Goal: Task Accomplishment & Management: Complete application form

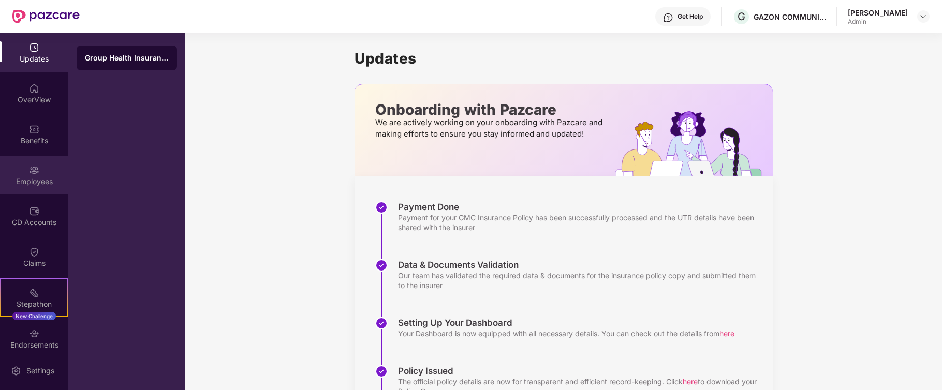
click at [32, 176] on div "Employees" at bounding box center [34, 181] width 68 height 10
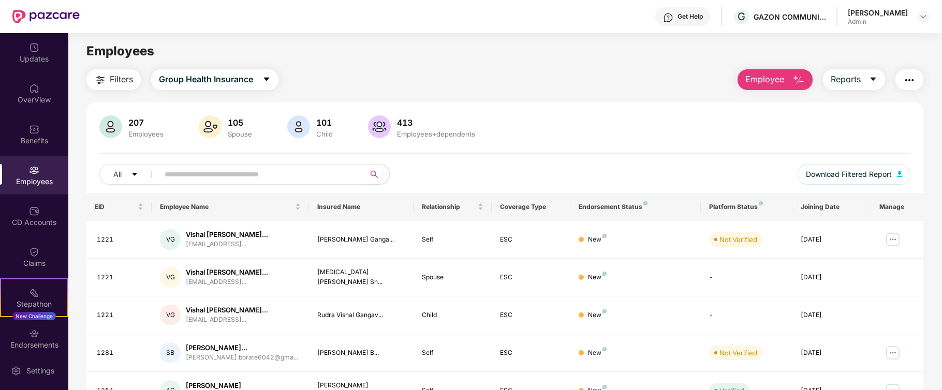
click at [796, 77] on img "button" at bounding box center [798, 80] width 12 height 12
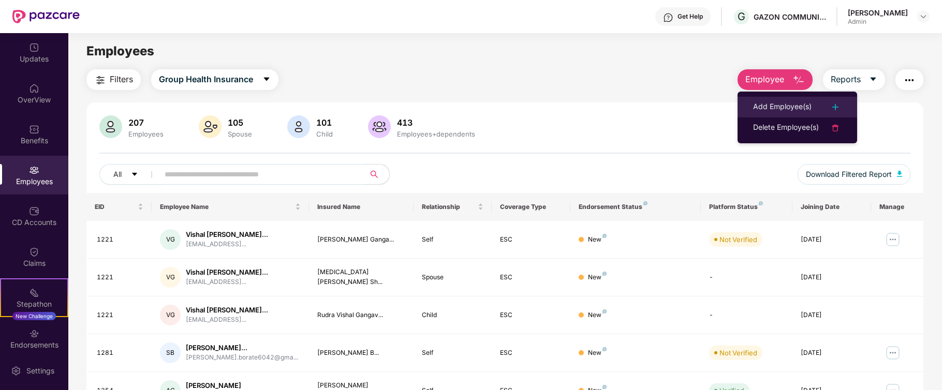
click at [837, 106] on img at bounding box center [835, 107] width 12 height 12
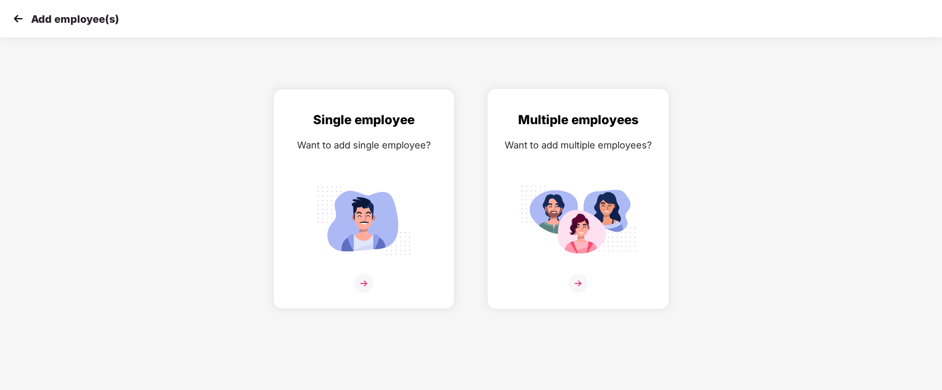
click at [578, 281] on img at bounding box center [578, 283] width 19 height 19
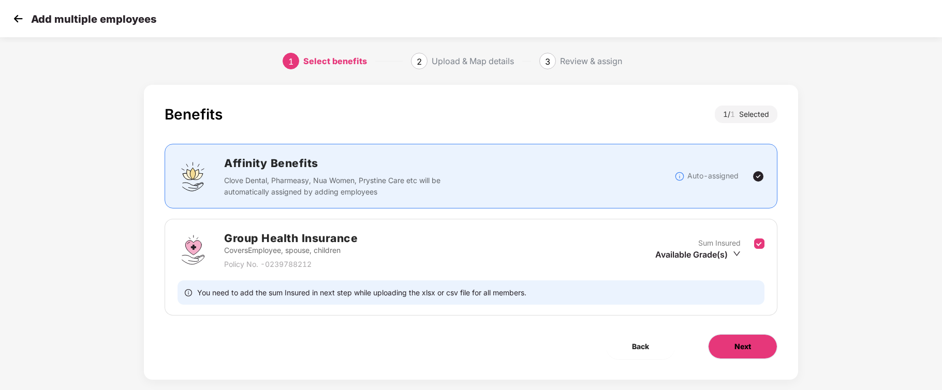
click at [744, 350] on span "Next" at bounding box center [742, 346] width 17 height 11
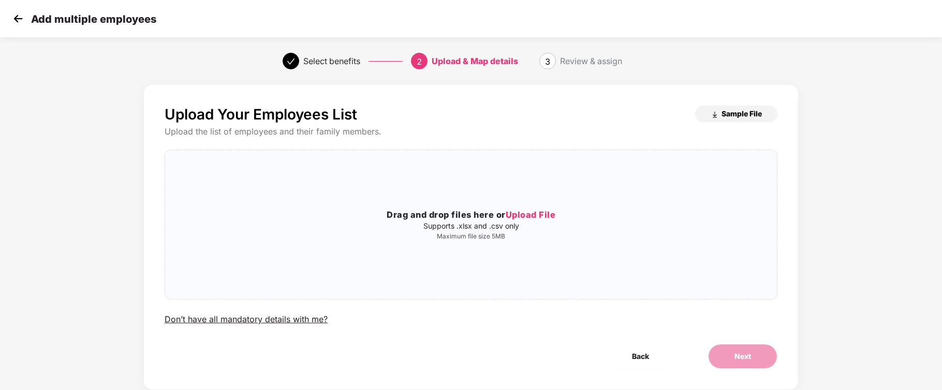
click at [714, 112] on img "button" at bounding box center [715, 115] width 8 height 8
click at [528, 214] on span "Upload File" at bounding box center [531, 215] width 50 height 10
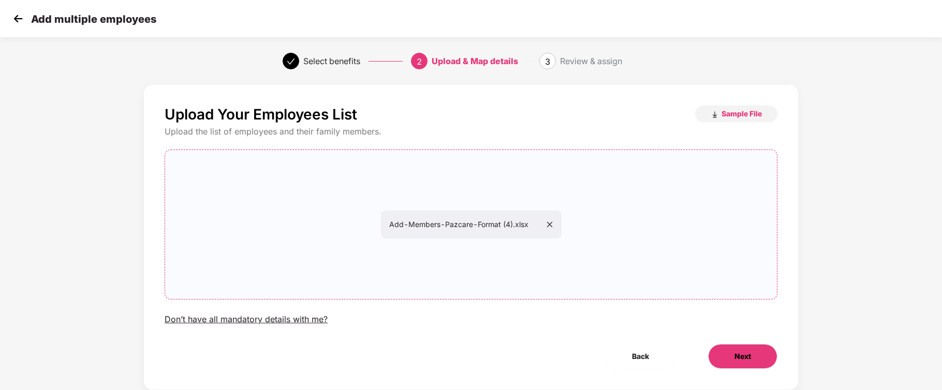
click at [742, 354] on span "Next" at bounding box center [742, 356] width 17 height 11
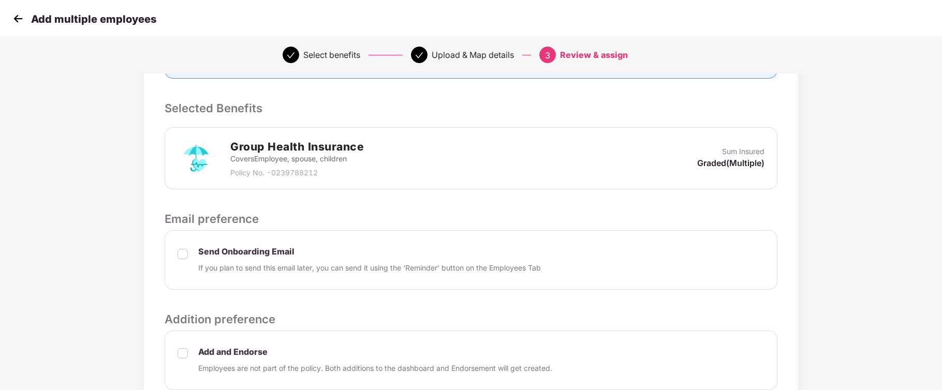
scroll to position [12, 0]
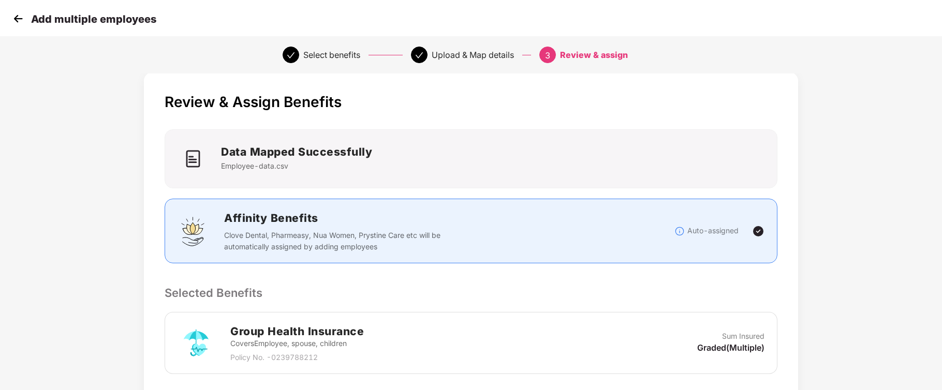
click at [759, 230] on img at bounding box center [758, 231] width 12 height 12
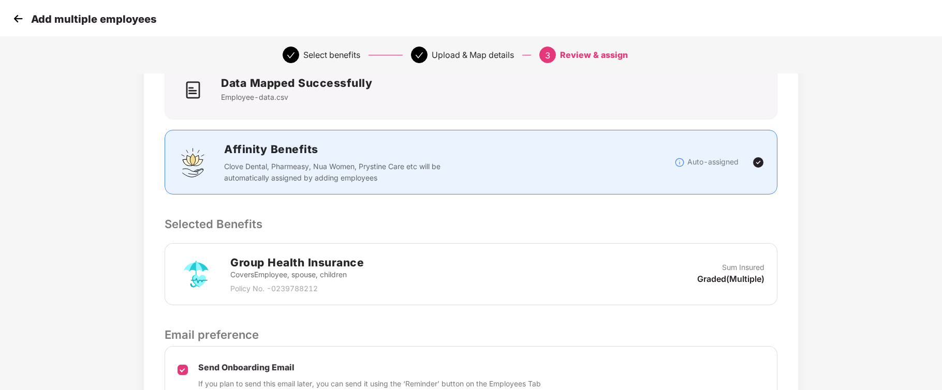
scroll to position [0, 0]
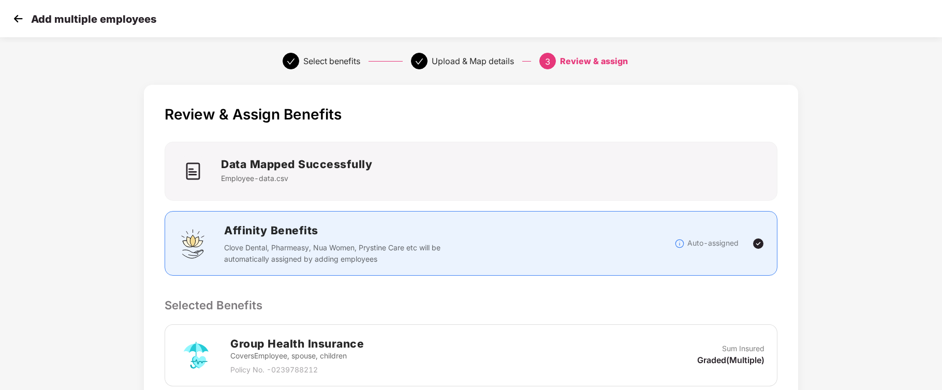
click at [758, 243] on img at bounding box center [758, 244] width 12 height 12
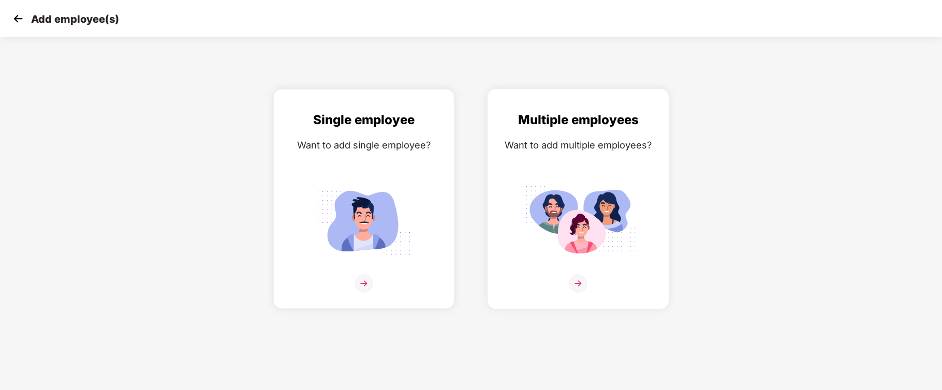
click at [578, 281] on img at bounding box center [578, 283] width 19 height 19
click at [575, 209] on img at bounding box center [578, 221] width 116 height 81
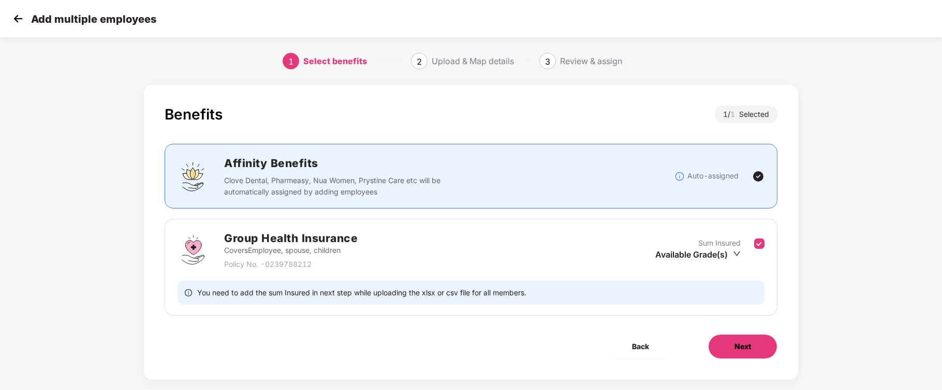
click at [740, 345] on span "Next" at bounding box center [742, 346] width 17 height 11
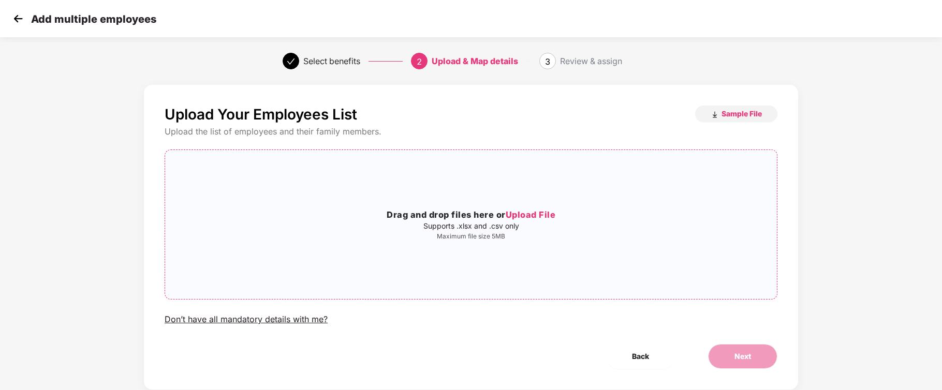
click at [531, 214] on span "Upload File" at bounding box center [531, 215] width 50 height 10
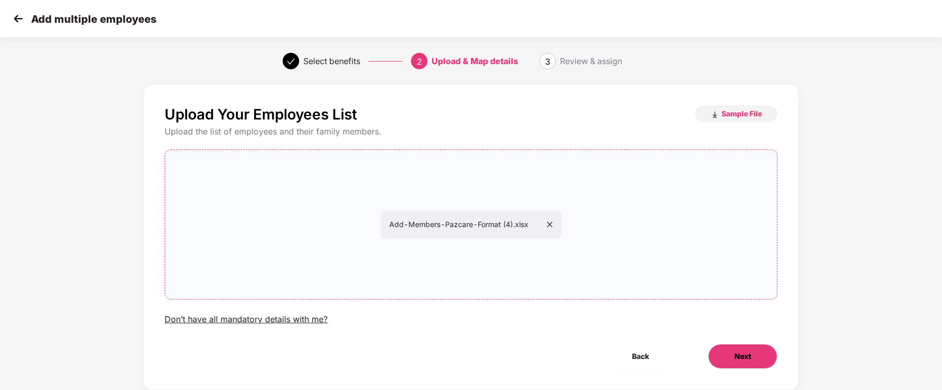
click at [740, 354] on span "Next" at bounding box center [742, 356] width 17 height 11
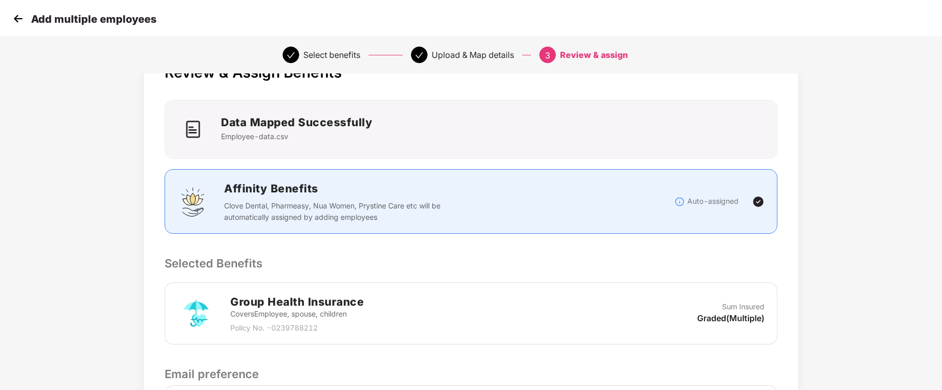
scroll to position [12, 0]
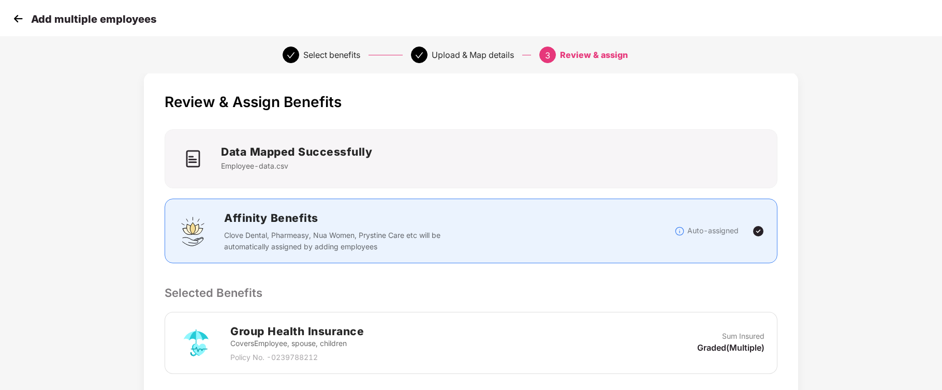
click at [756, 232] on img at bounding box center [758, 231] width 12 height 12
click at [305, 155] on h2 "Data Mapped Successfully" at bounding box center [296, 151] width 151 height 17
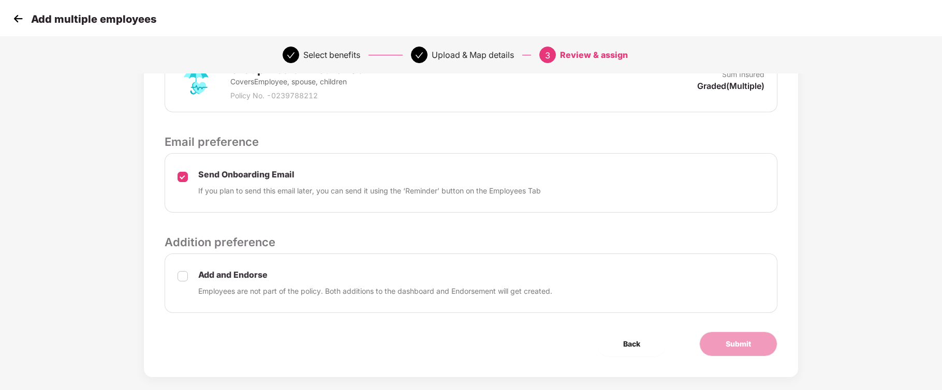
scroll to position [288, 0]
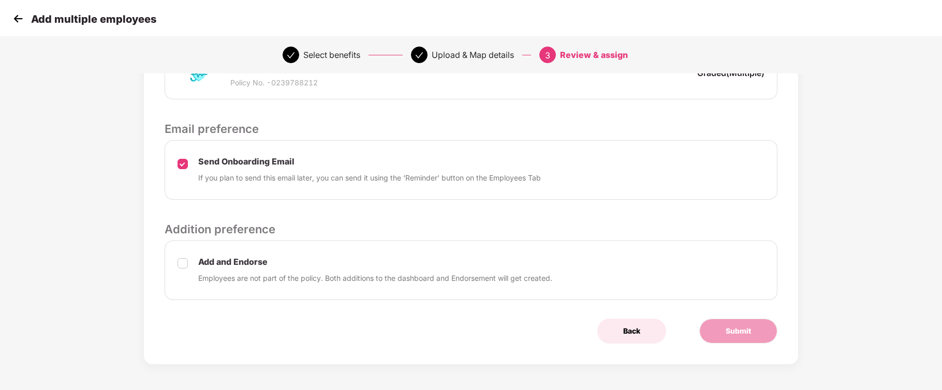
click at [630, 330] on span "Back" at bounding box center [631, 331] width 17 height 11
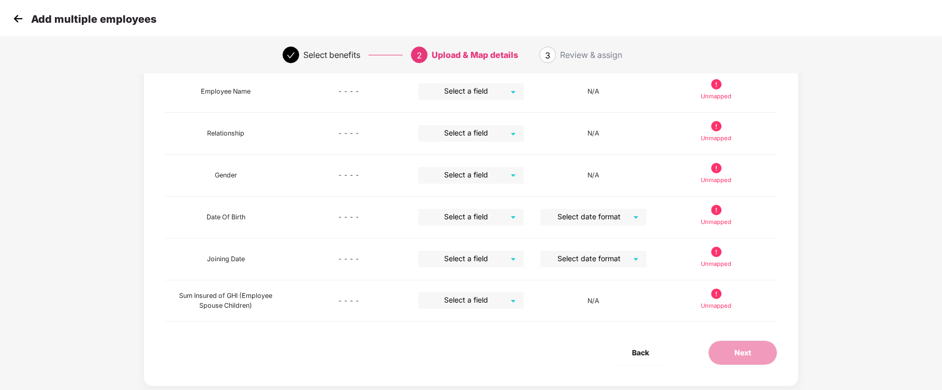
scroll to position [249, 0]
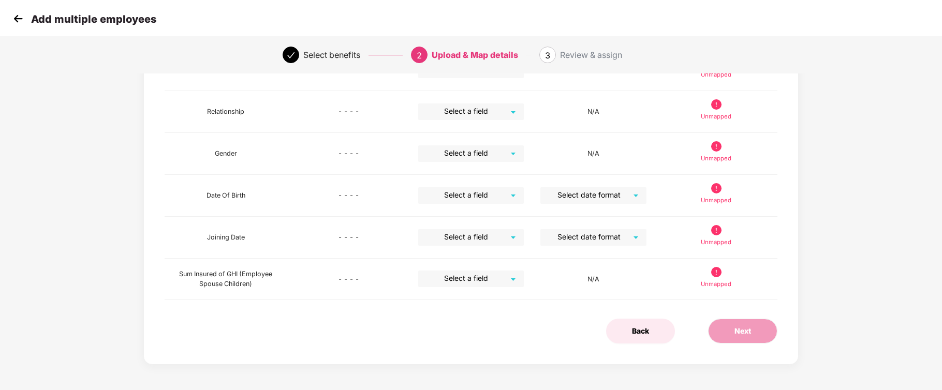
click at [649, 333] on button "Back" at bounding box center [640, 331] width 69 height 25
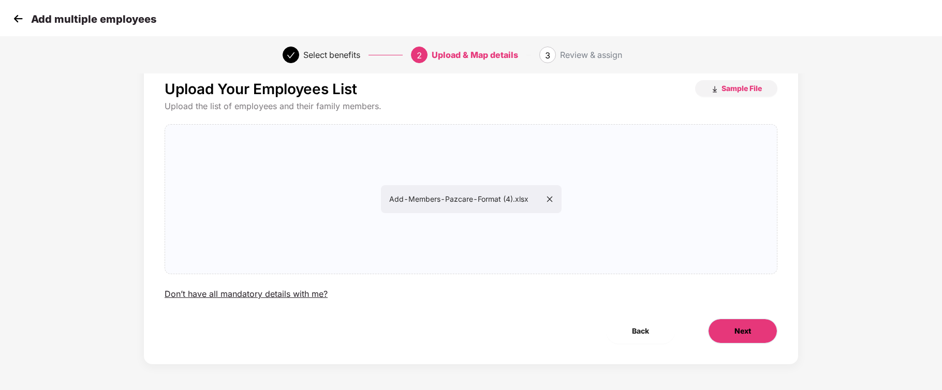
click at [738, 332] on span "Next" at bounding box center [742, 331] width 17 height 11
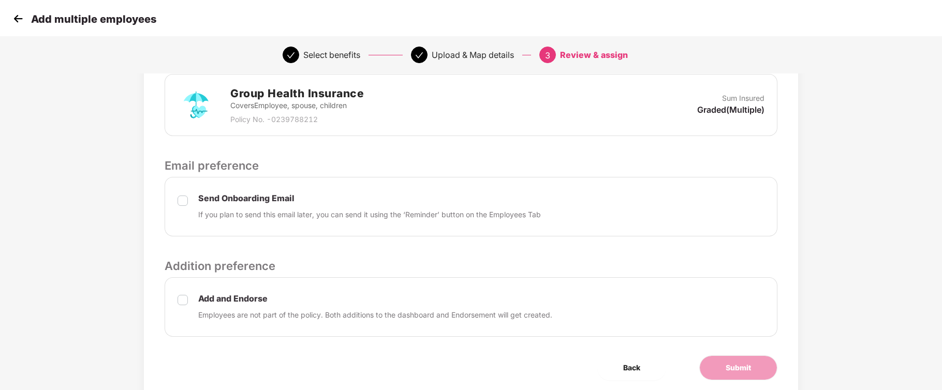
scroll to position [150, 0]
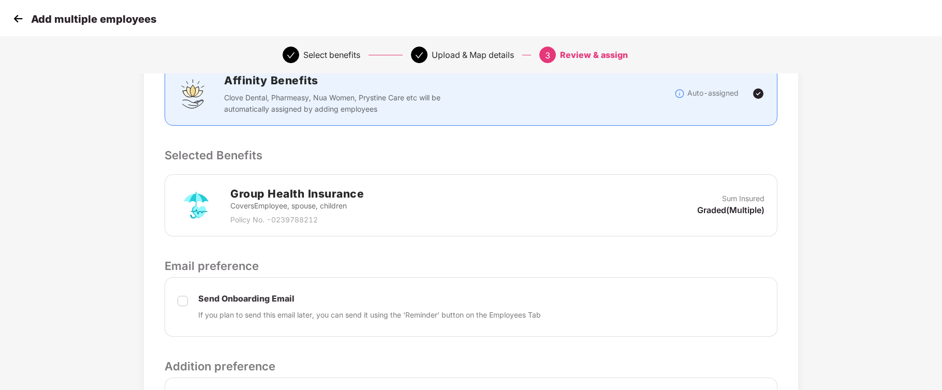
click at [571, 58] on div "Review & assign" at bounding box center [594, 55] width 68 height 17
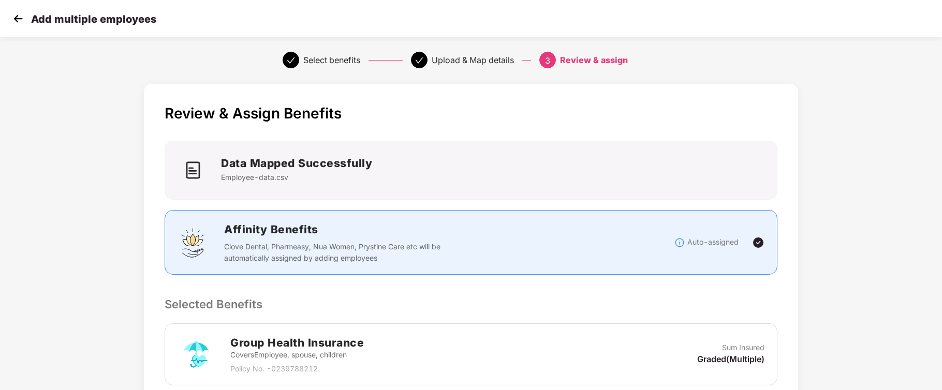
scroll to position [0, 0]
click at [759, 245] on img at bounding box center [758, 244] width 12 height 12
click at [285, 159] on h2 "Data Mapped Successfully" at bounding box center [296, 164] width 151 height 17
click at [17, 20] on img at bounding box center [18, 19] width 16 height 16
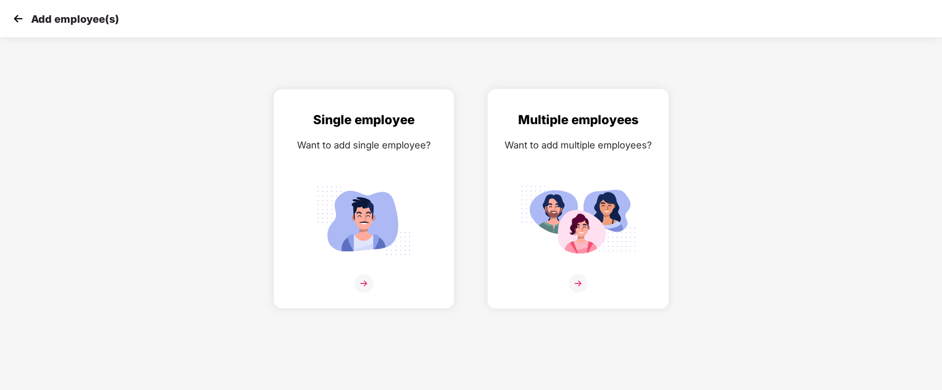
click at [582, 205] on img at bounding box center [578, 221] width 116 height 81
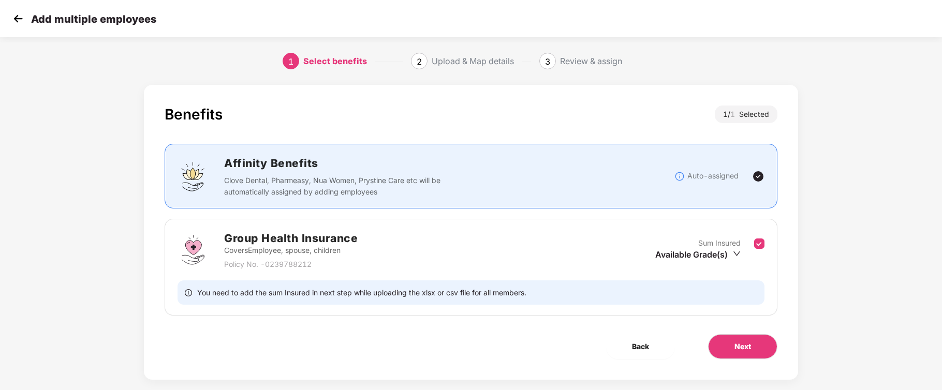
scroll to position [16, 0]
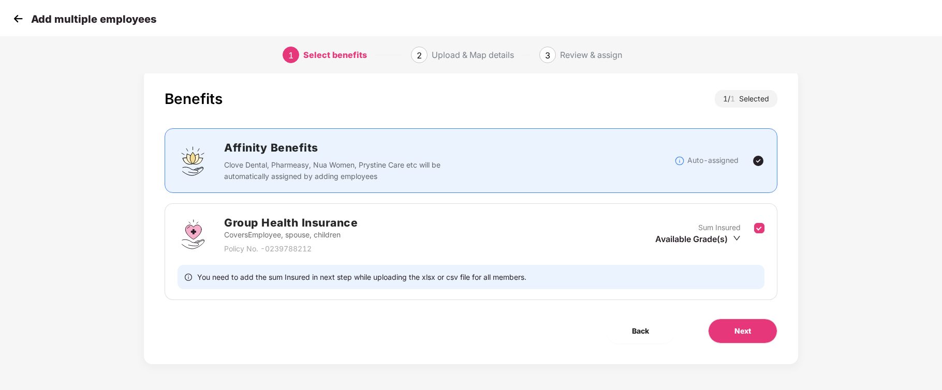
click at [758, 158] on img at bounding box center [758, 161] width 12 height 12
click at [744, 333] on span "Next" at bounding box center [742, 331] width 17 height 11
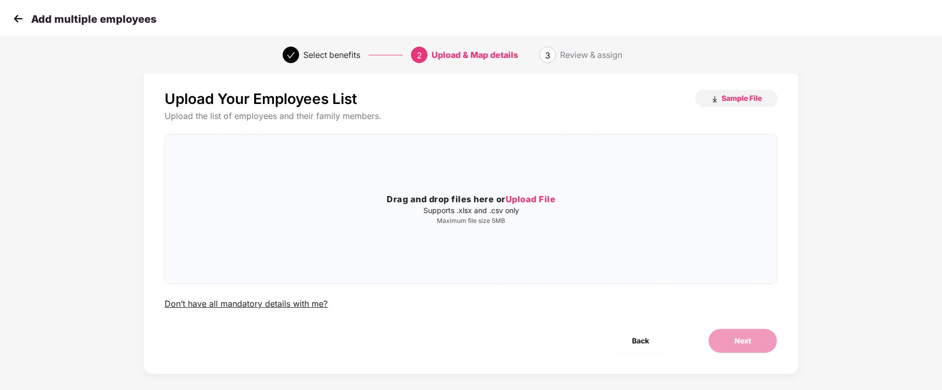
scroll to position [0, 0]
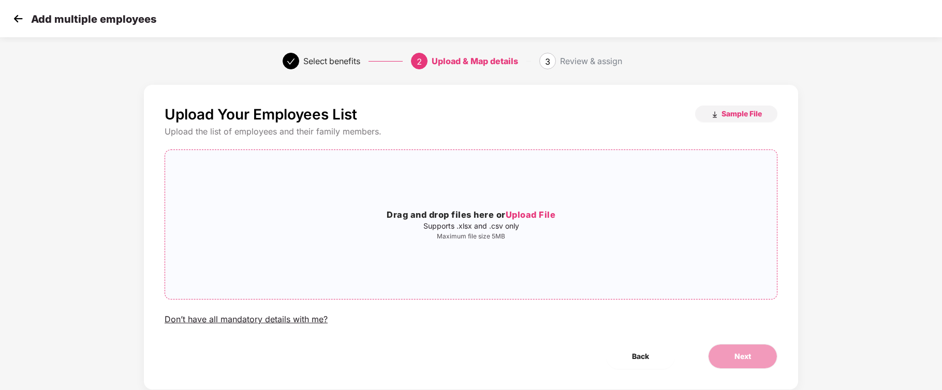
click at [531, 215] on span "Upload File" at bounding box center [531, 215] width 50 height 10
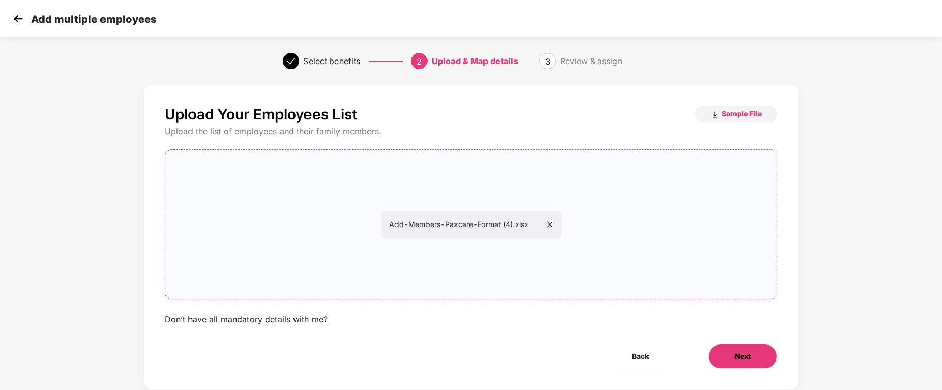
click at [743, 355] on span "Next" at bounding box center [742, 356] width 17 height 11
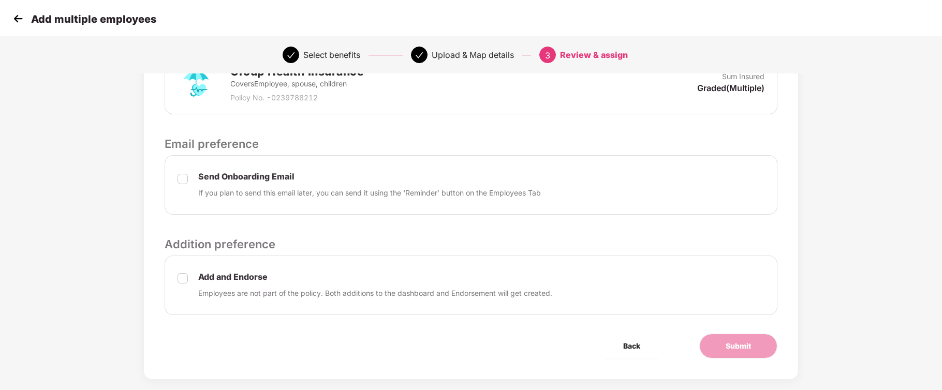
scroll to position [288, 0]
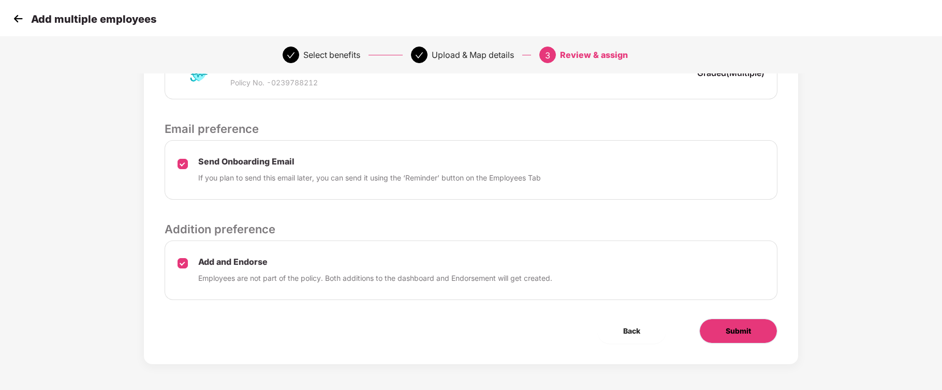
click at [742, 333] on span "Submit" at bounding box center [738, 331] width 25 height 11
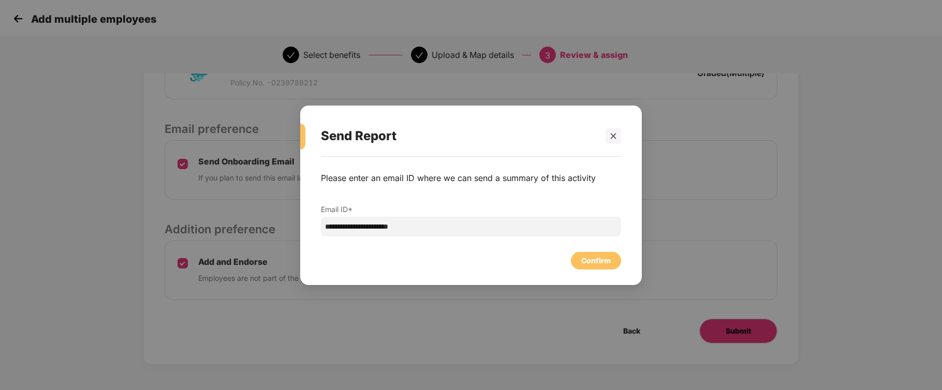
scroll to position [0, 0]
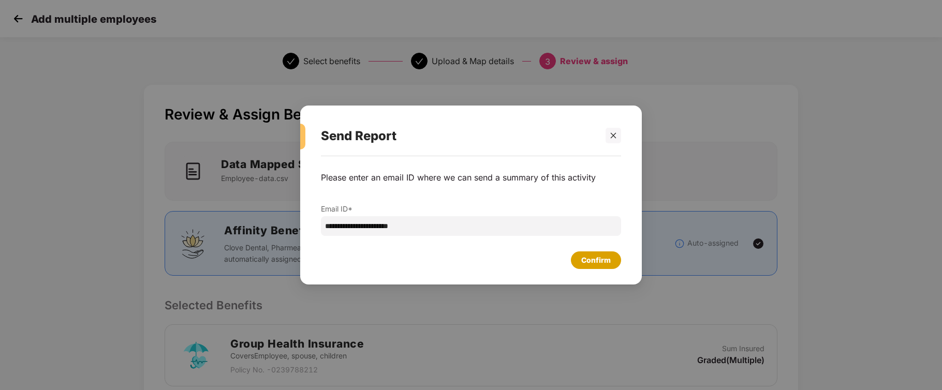
click at [595, 259] on div "Confirm" at bounding box center [596, 260] width 30 height 11
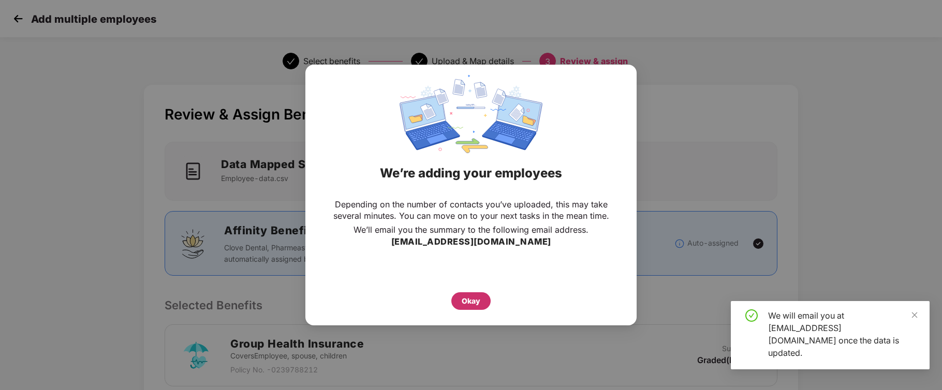
click at [472, 297] on div "Okay" at bounding box center [471, 301] width 19 height 11
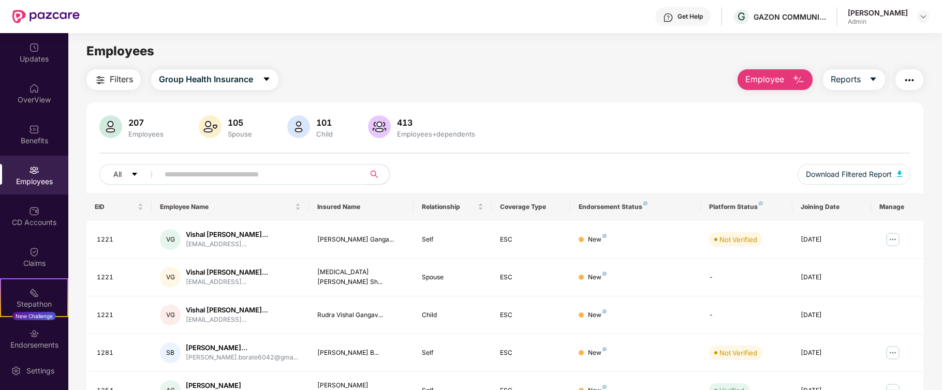
click at [264, 174] on input "text" at bounding box center [258, 175] width 186 height 16
paste input "****"
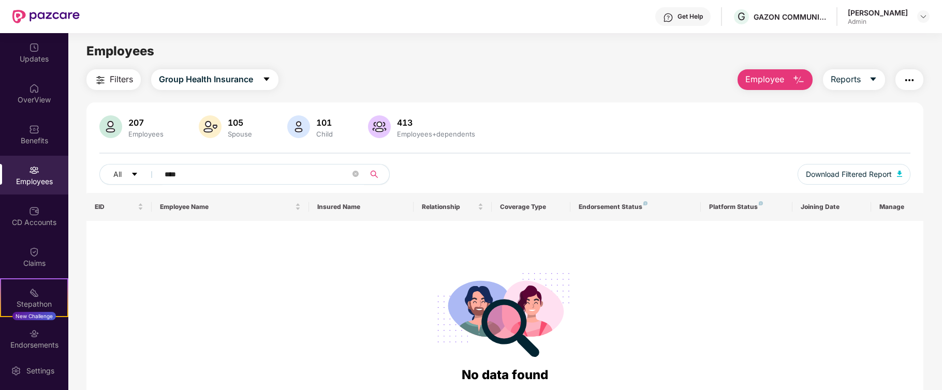
click at [374, 172] on icon "search" at bounding box center [374, 174] width 8 height 8
type input "****"
click at [371, 174] on icon "search" at bounding box center [374, 174] width 8 height 8
click at [796, 77] on img "button" at bounding box center [798, 80] width 12 height 12
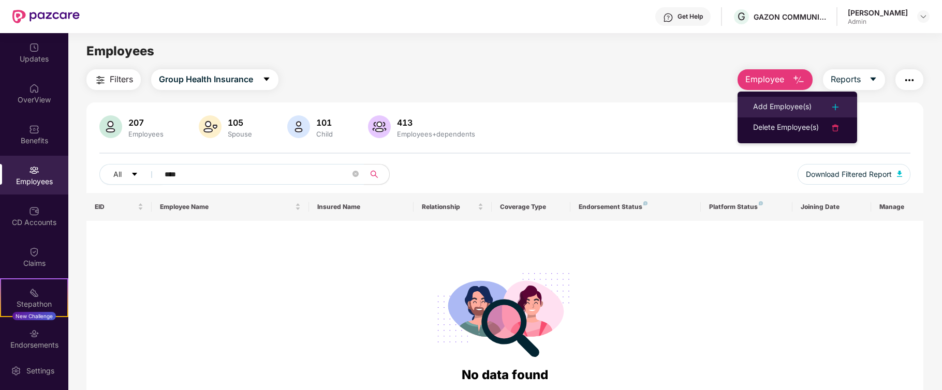
click at [835, 106] on img at bounding box center [835, 107] width 12 height 12
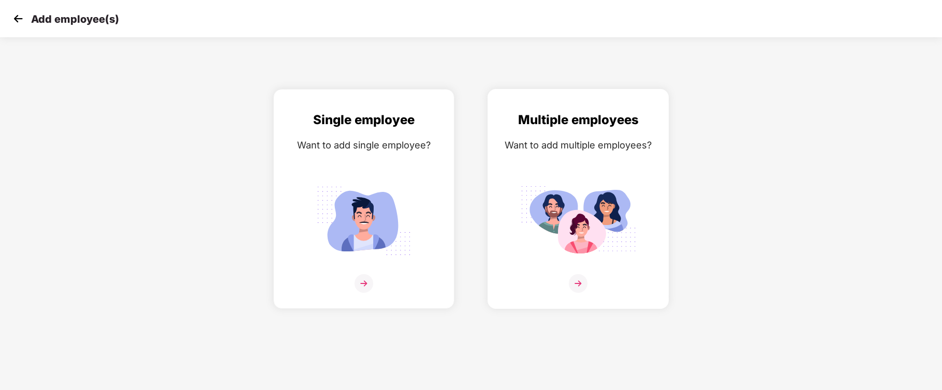
click at [579, 224] on img at bounding box center [578, 221] width 116 height 81
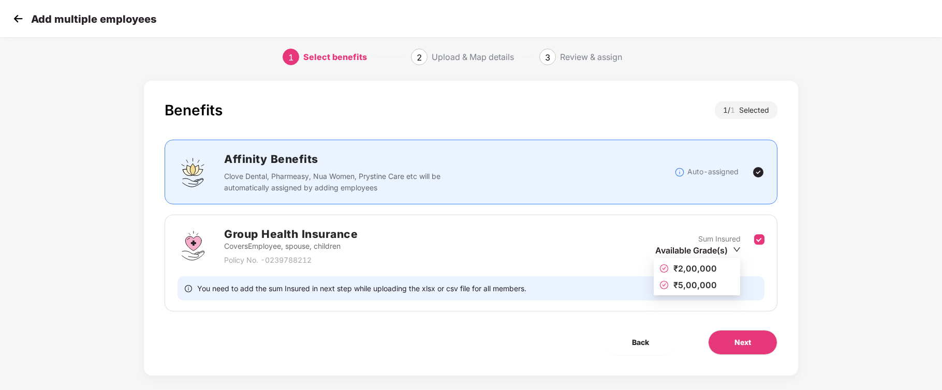
scroll to position [16, 0]
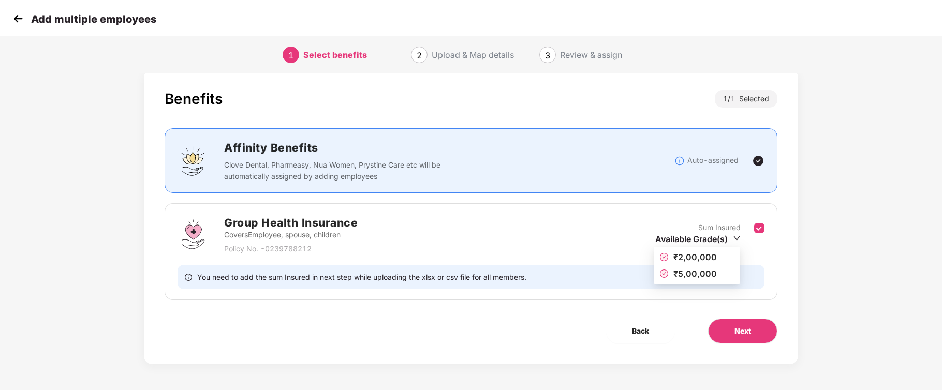
click at [700, 255] on span "₹2,00,000" at bounding box center [694, 257] width 43 height 10
click at [745, 329] on span "Next" at bounding box center [742, 331] width 17 height 11
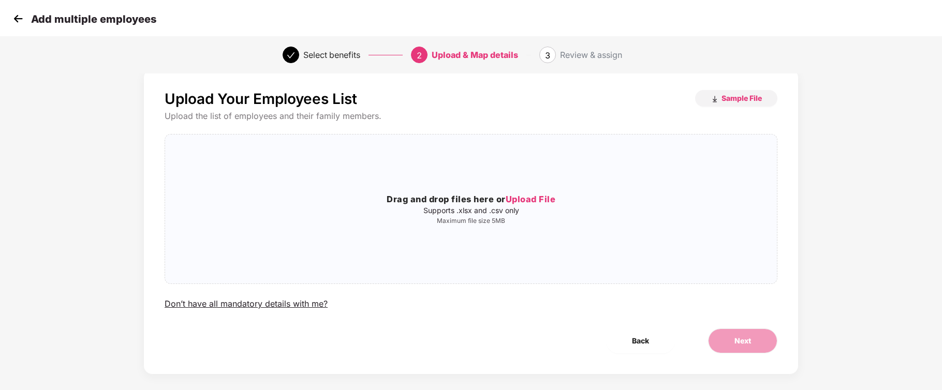
scroll to position [0, 0]
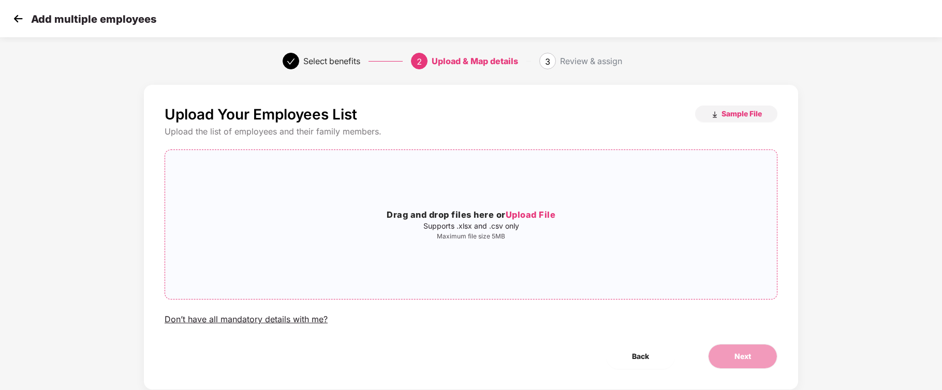
click at [535, 214] on span "Upload File" at bounding box center [531, 215] width 50 height 10
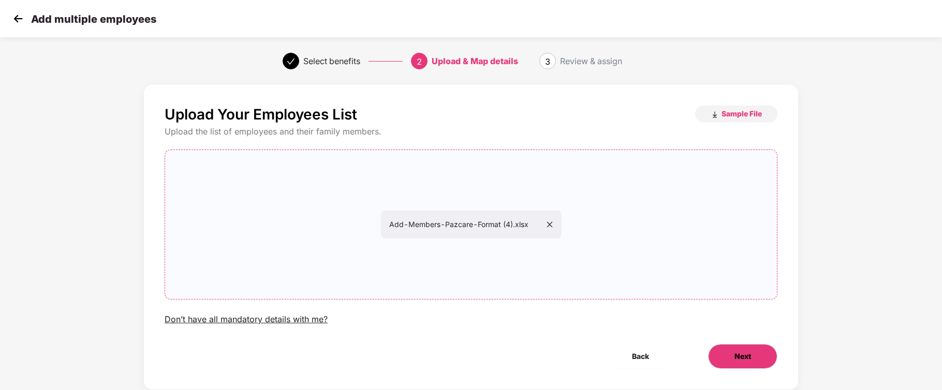
click at [738, 357] on span "Next" at bounding box center [742, 356] width 17 height 11
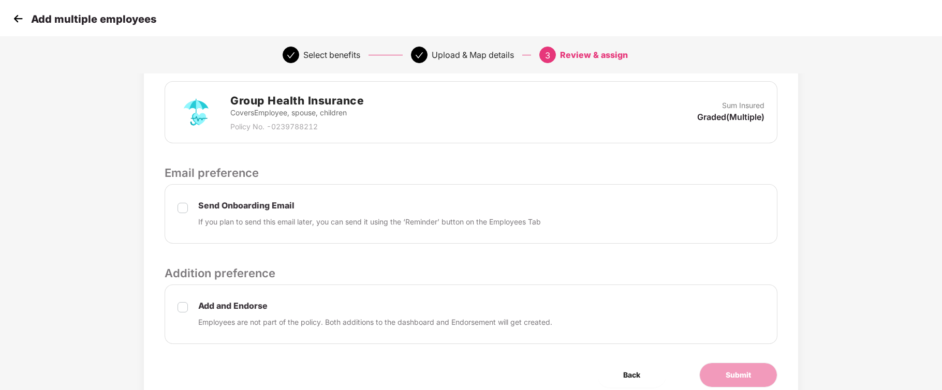
scroll to position [276, 0]
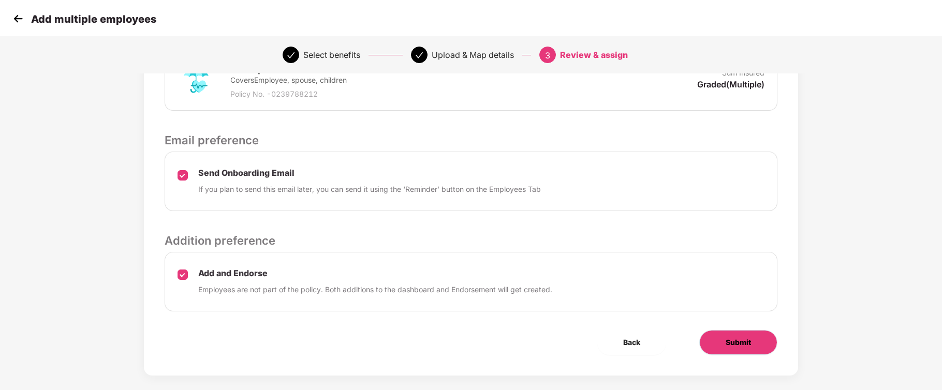
click at [740, 338] on span "Submit" at bounding box center [738, 342] width 25 height 11
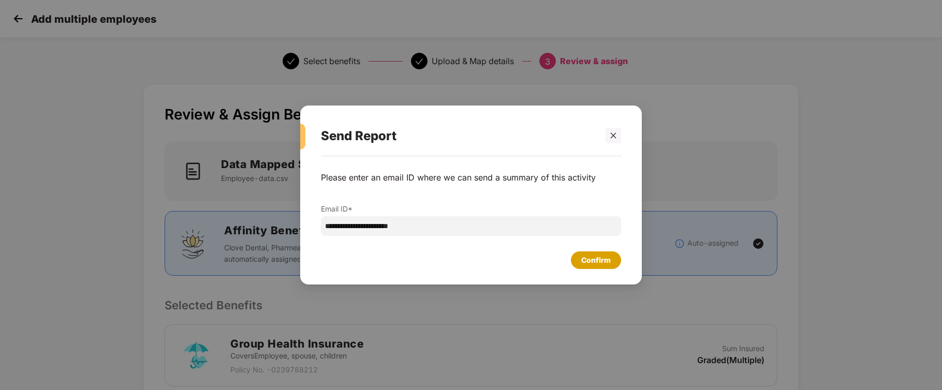
click at [595, 252] on div "Confirm" at bounding box center [596, 261] width 50 height 18
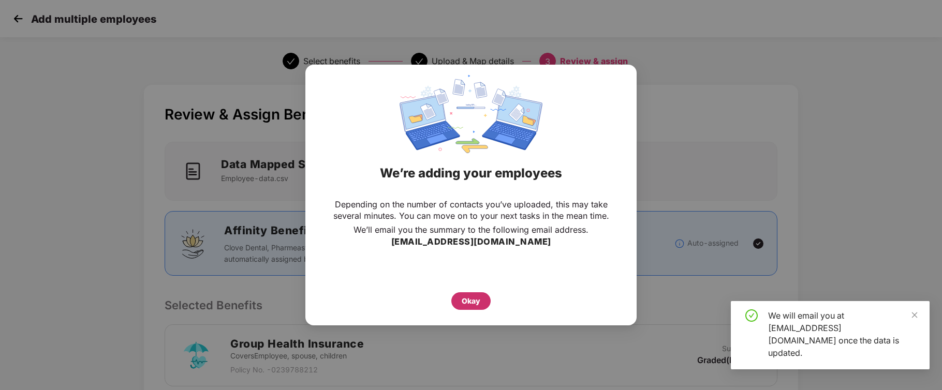
click at [470, 300] on div "Okay" at bounding box center [471, 301] width 19 height 11
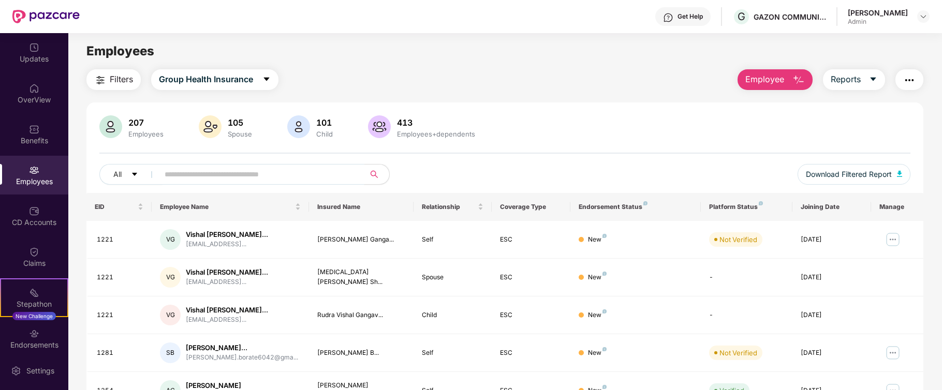
click at [193, 173] on input "text" at bounding box center [258, 175] width 186 height 16
click at [237, 169] on input "text" at bounding box center [258, 175] width 186 height 16
paste input "****"
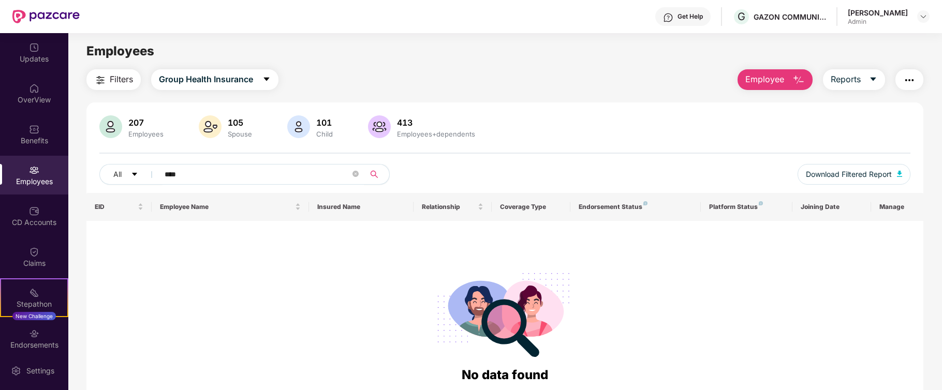
click at [373, 175] on icon "search" at bounding box center [374, 174] width 8 height 8
type input "****"
click at [796, 76] on img "button" at bounding box center [798, 80] width 12 height 12
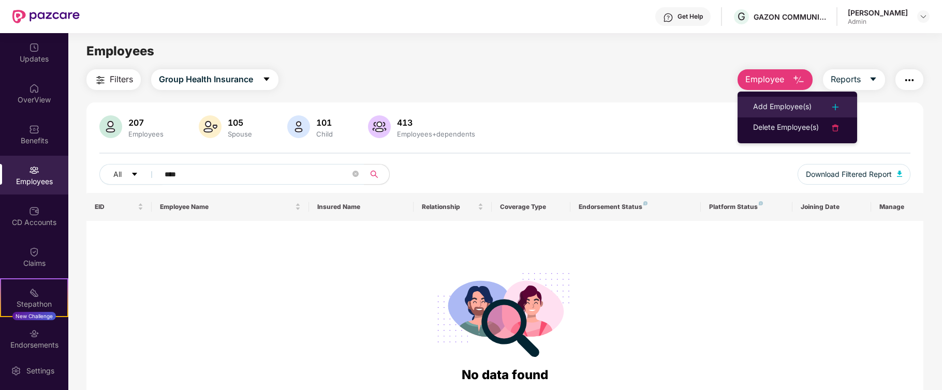
click at [836, 105] on img at bounding box center [835, 107] width 12 height 12
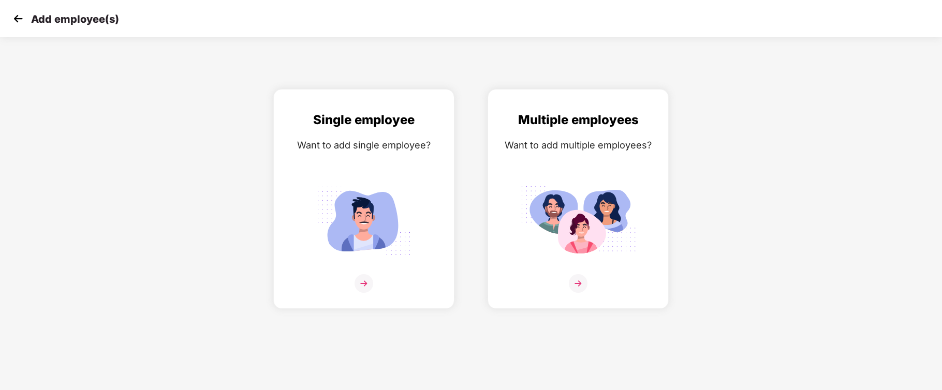
click at [17, 19] on img at bounding box center [18, 19] width 16 height 16
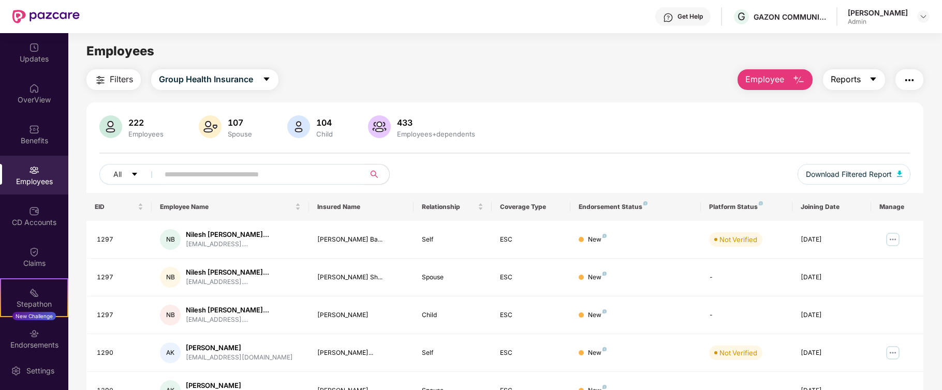
click at [872, 78] on icon "caret-down" at bounding box center [873, 80] width 6 height 4
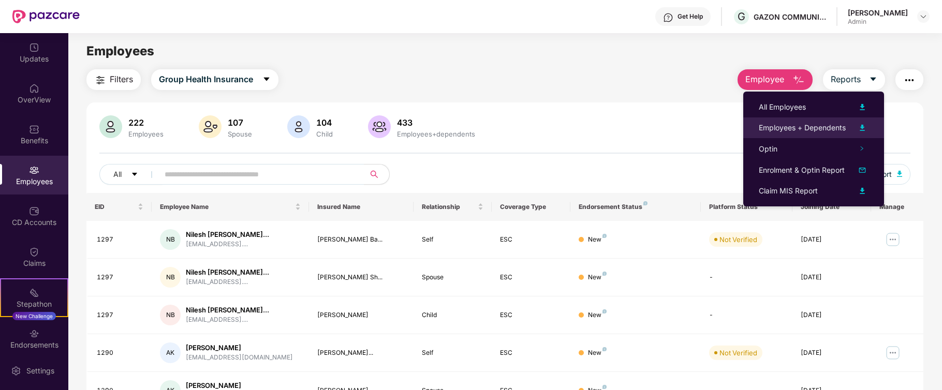
click at [862, 126] on img at bounding box center [862, 128] width 12 height 12
